Goal: Information Seeking & Learning: Find specific fact

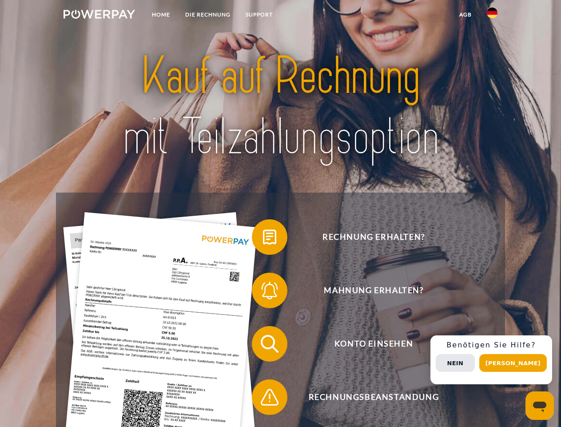
click at [99, 16] on img at bounding box center [100, 14] width 72 height 9
click at [493, 16] on img at bounding box center [492, 13] width 11 height 11
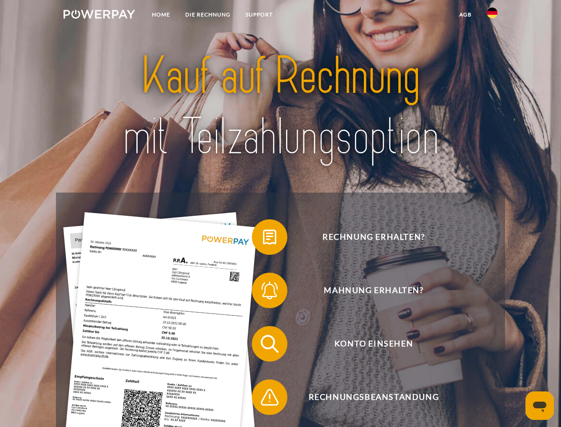
click at [465, 15] on link "agb" at bounding box center [466, 15] width 28 height 16
click at [263, 239] on span at bounding box center [256, 237] width 44 height 44
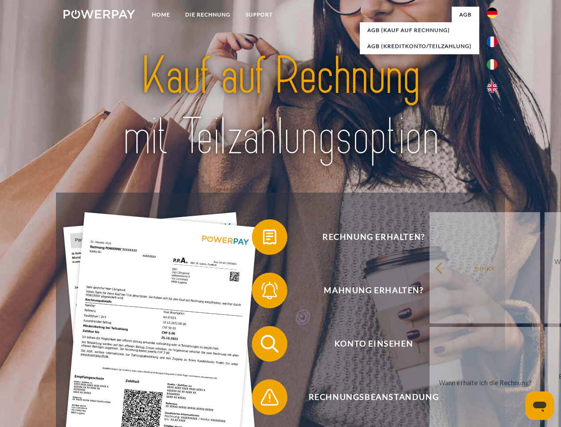
click at [263, 292] on div "Rechnung erhalten? Mahnung erhalten? Konto einsehen" at bounding box center [280, 370] width 449 height 356
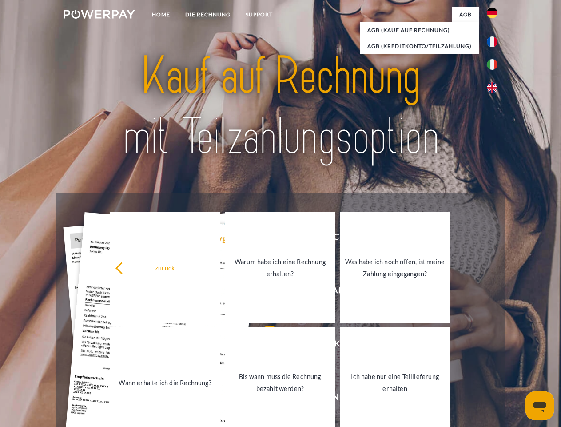
click at [263, 345] on link "Bis wann muss die Rechnung bezahlt werden?" at bounding box center [280, 382] width 111 height 111
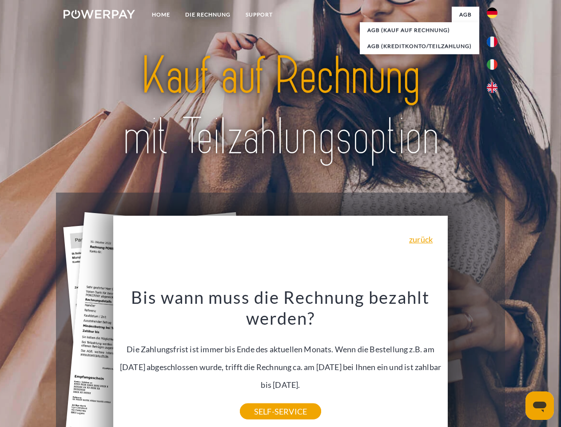
click at [263, 399] on div "Bis wann muss die Rechnung bezahlt werden? Die Zahlungsfrist ist immer bis Ende…" at bounding box center [281, 348] width 325 height 125
click at [495, 360] on div "Rechnung erhalten? Mahnung erhalten? Konto einsehen" at bounding box center [280, 370] width 449 height 356
click at [473, 361] on span "Konto einsehen" at bounding box center [374, 344] width 218 height 36
click at [517, 363] on header "Home DIE RECHNUNG SUPPORT" at bounding box center [280, 307] width 561 height 614
